Goal: Obtain resource: Download file/media

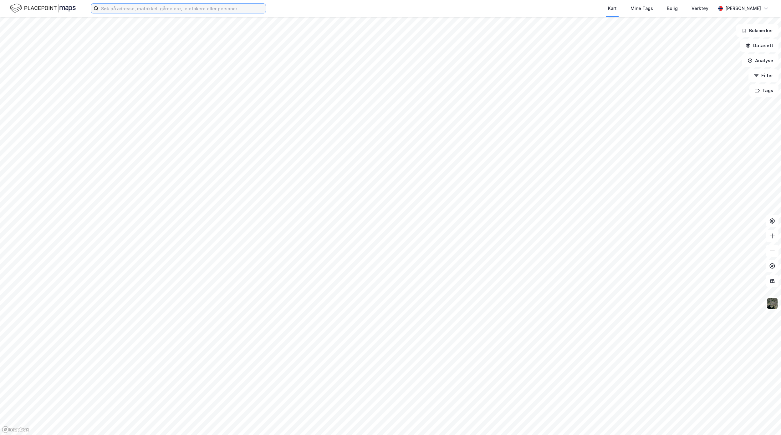
click at [125, 8] on input at bounding box center [182, 8] width 167 height 9
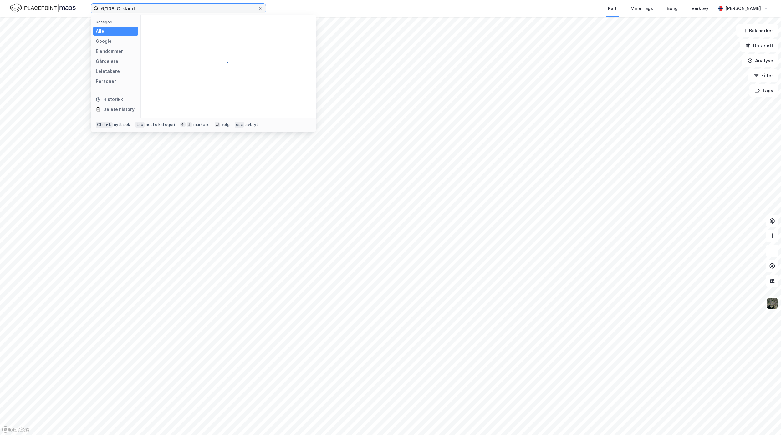
type input "6/108, Orkland"
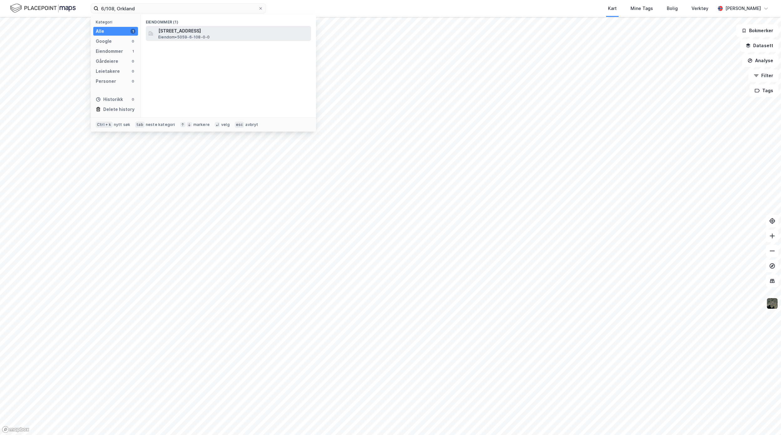
click at [195, 36] on span "Eiendom • 5059-6-108-0-0" at bounding box center [183, 37] width 51 height 5
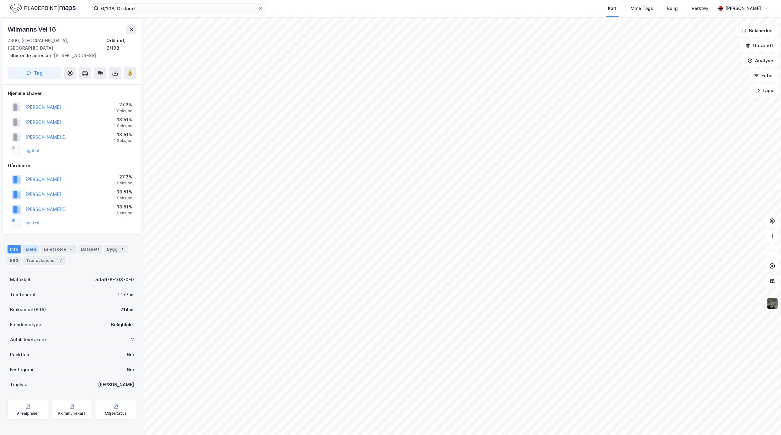
click at [28, 245] on div "Eiere" at bounding box center [31, 249] width 16 height 9
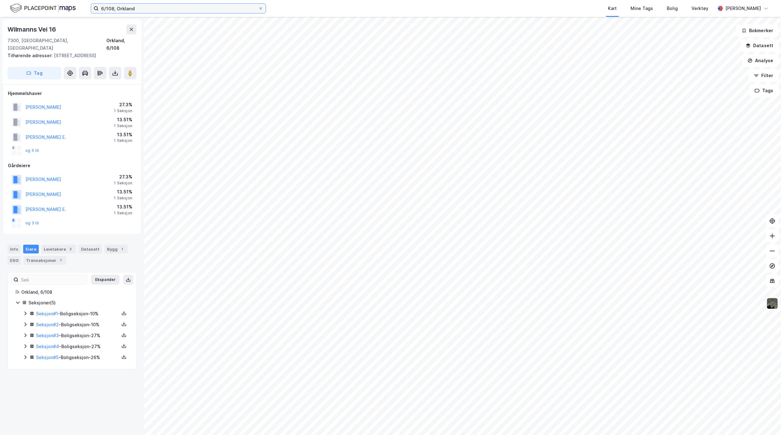
drag, startPoint x: 136, startPoint y: 9, endPoint x: 41, endPoint y: 13, distance: 95.8
click at [43, 8] on div "6/108, Orkland Kart Mine Tags Bolig Verktøy [PERSON_NAME]" at bounding box center [390, 8] width 781 height 17
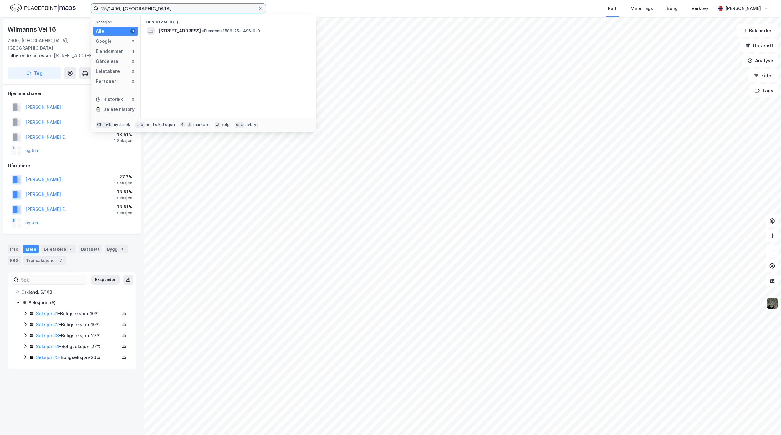
type input "25/1496, [GEOGRAPHIC_DATA]"
click at [201, 31] on span "[STREET_ADDRESS]" at bounding box center [179, 31] width 43 height 8
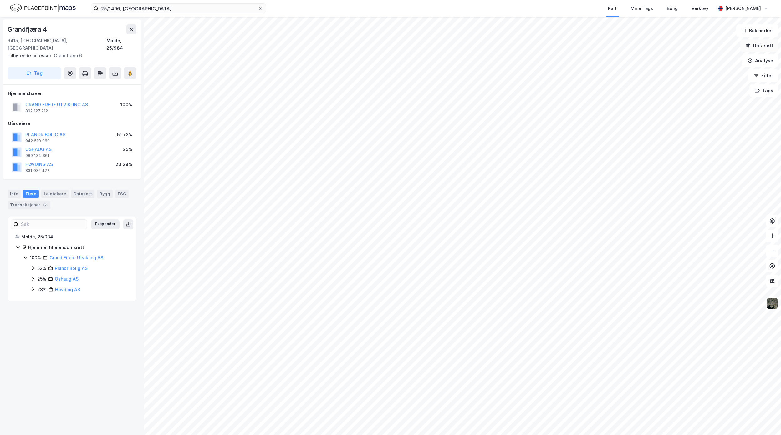
click at [769, 48] on button "Datasett" at bounding box center [759, 45] width 38 height 13
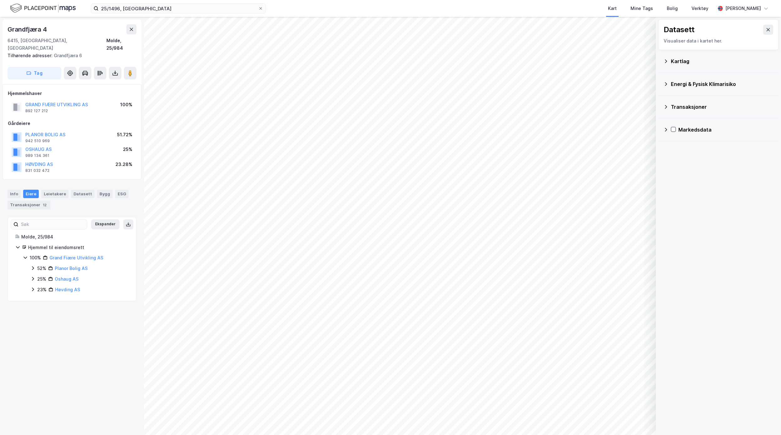
click at [671, 64] on div "Kartlag" at bounding box center [721, 62] width 103 height 8
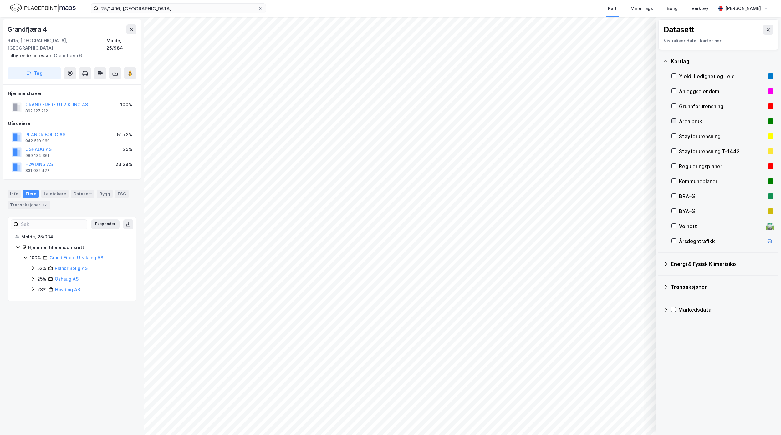
click at [674, 122] on icon at bounding box center [673, 121] width 4 height 4
click at [673, 137] on icon at bounding box center [673, 136] width 3 height 2
click at [673, 121] on icon at bounding box center [673, 121] width 4 height 4
click at [671, 137] on icon at bounding box center [673, 136] width 4 height 4
click at [673, 168] on icon at bounding box center [673, 166] width 4 height 4
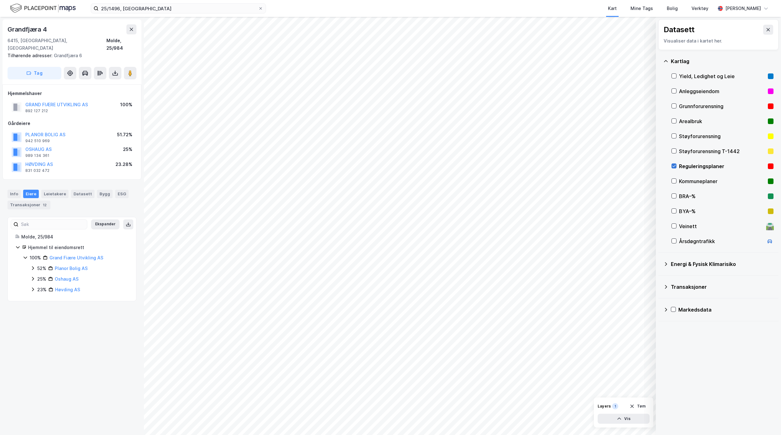
click at [671, 165] on icon at bounding box center [673, 166] width 4 height 4
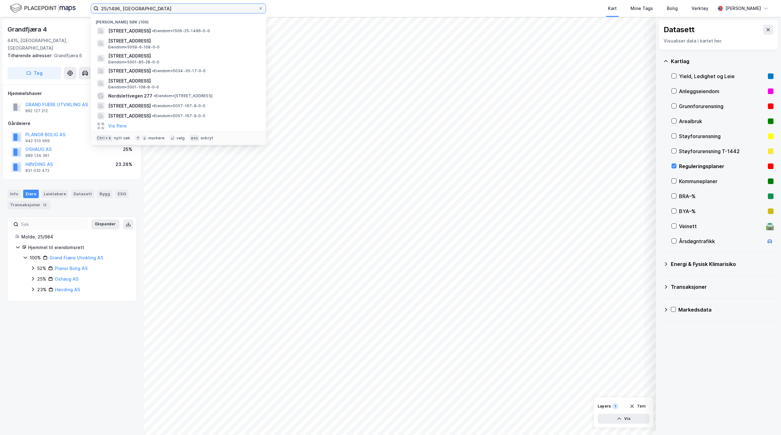
drag, startPoint x: 225, startPoint y: 11, endPoint x: -82, endPoint y: 13, distance: 307.4
click at [0, 13] on html "25/1496, Molde Nylige søk (100) [STREET_ADDRESS] • Eiendom • 1506-25-1496-0-0 […" at bounding box center [390, 217] width 781 height 435
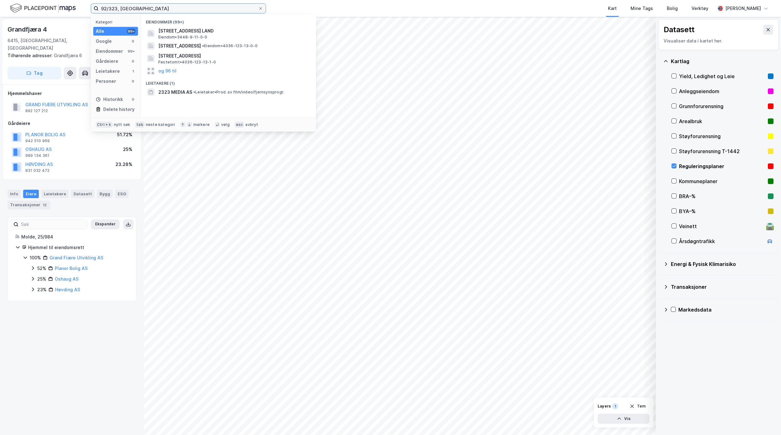
type input "92/323, [GEOGRAPHIC_DATA]"
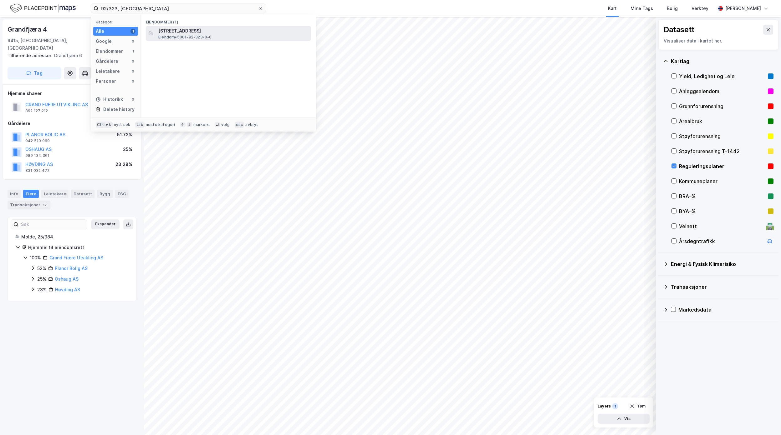
click at [221, 29] on span "[STREET_ADDRESS]" at bounding box center [233, 31] width 150 height 8
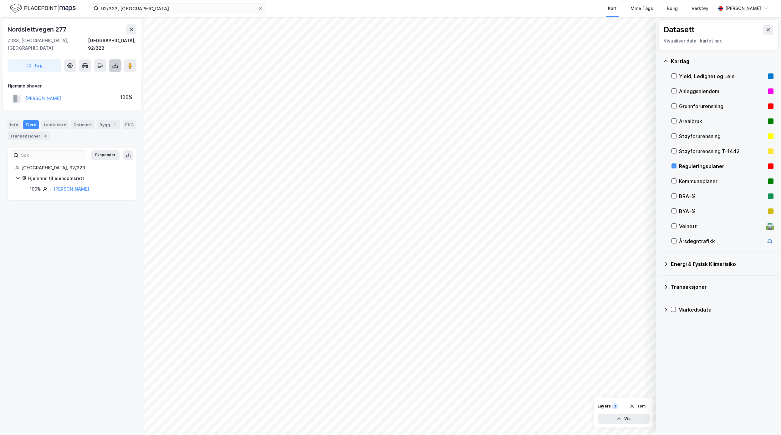
click at [115, 63] on icon at bounding box center [115, 66] width 6 height 6
click at [104, 73] on div "Last ned grunnbok" at bounding box center [88, 78] width 67 height 10
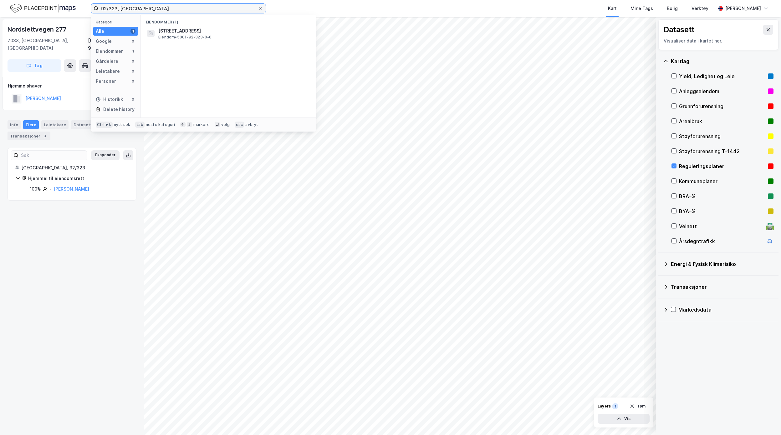
drag, startPoint x: 199, startPoint y: 9, endPoint x: -51, endPoint y: 8, distance: 249.5
click at [0, 8] on html "92/323, [GEOGRAPHIC_DATA] Kategori Alle 1 Google 0 Eiendommer 1 Gårdeiere 0 Lei…" at bounding box center [390, 217] width 781 height 435
type input "93/450, [GEOGRAPHIC_DATA]"
click at [266, 25] on div "Eiendommer (1)" at bounding box center [228, 20] width 175 height 11
click at [267, 28] on span "• Eiendom • 301-93-450-0-0" at bounding box center [265, 30] width 54 height 5
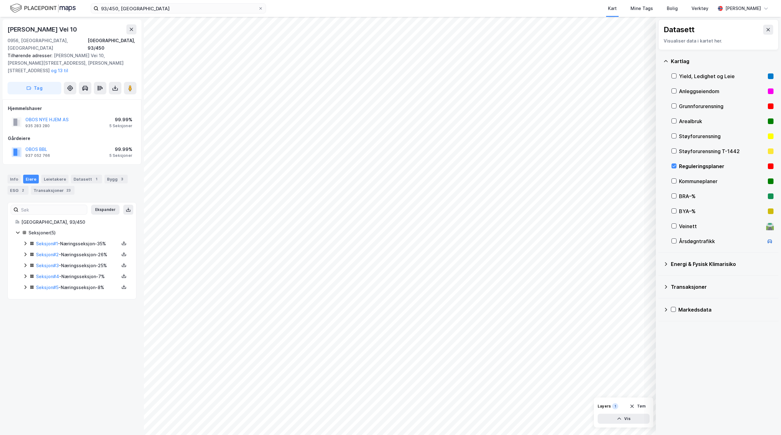
drag, startPoint x: 116, startPoint y: 228, endPoint x: 125, endPoint y: 254, distance: 27.9
click at [121, 241] on icon at bounding box center [123, 243] width 5 height 5
click at [93, 217] on div "Grunnbok" at bounding box center [89, 224] width 55 height 15
